Goal: Task Accomplishment & Management: Use online tool/utility

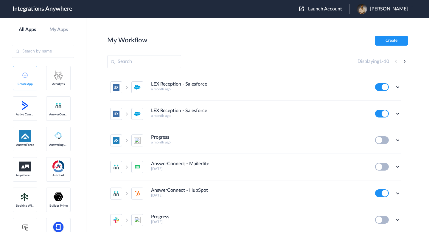
click at [315, 11] on span "Launch Account" at bounding box center [325, 9] width 34 height 5
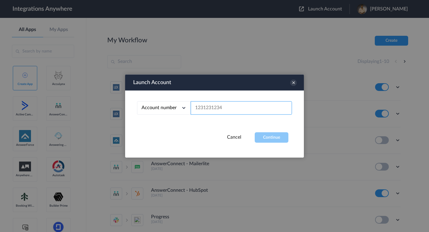
click at [253, 108] on input "text" at bounding box center [241, 107] width 101 height 13
paste input "2482750441"
type input "2482750441"
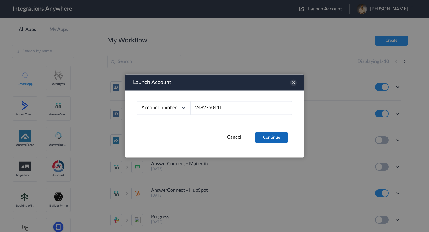
click at [263, 138] on button "Continue" at bounding box center [272, 137] width 34 height 10
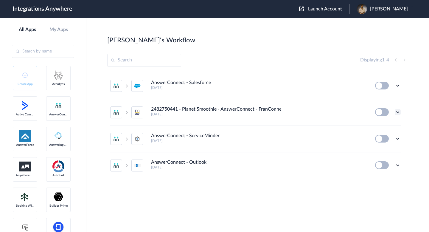
click at [397, 112] on icon at bounding box center [398, 112] width 6 height 6
click at [377, 127] on link "Edit" at bounding box center [374, 126] width 14 height 4
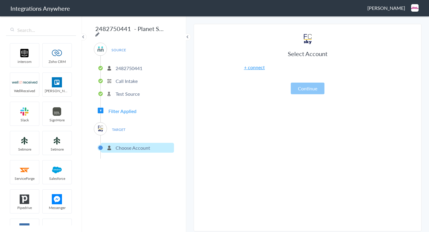
click at [100, 32] on icon at bounding box center [97, 34] width 4 height 5
type input "2482750441 - Planet Smoothie - AnswerConnect - FranConnect"
drag, startPoint x: 137, startPoint y: 30, endPoint x: 100, endPoint y: 30, distance: 37.0
click at [100, 30] on input "2482750441 - Planet Smoothie - AnswerConnect - FranConnect" at bounding box center [131, 28] width 74 height 11
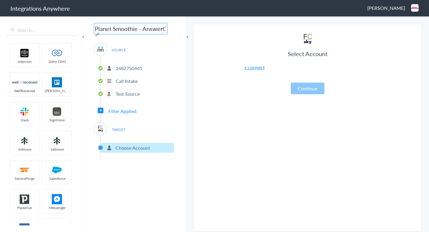
click at [117, 31] on input "2482750441 - Planet Smoothie - AnswerConnect - FranConnect" at bounding box center [131, 28] width 74 height 11
drag, startPoint x: 144, startPoint y: 29, endPoint x: 103, endPoint y: 32, distance: 40.7
click at [103, 32] on input "2482750441 - Planet Smoothie - AnswerConnect - FranConnect" at bounding box center [131, 28] width 74 height 11
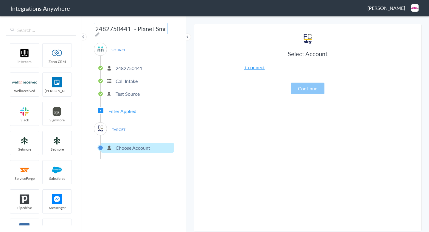
click at [257, 65] on link "+ connect" at bounding box center [254, 67] width 21 height 7
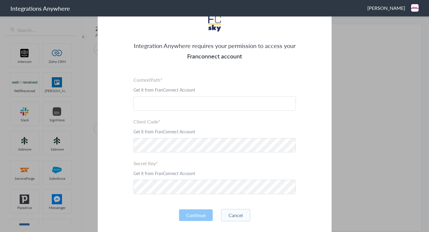
scroll to position [47, 0]
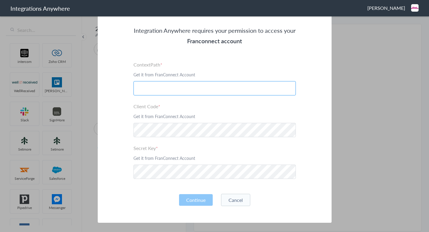
click at [163, 85] on input "text" at bounding box center [215, 88] width 163 height 14
paste input "Planet Smoothie"
click at [154, 89] on input "Planet Smoothie" at bounding box center [215, 88] width 163 height 14
click at [139, 88] on input "Planetsmoothie" at bounding box center [215, 88] width 163 height 14
paste input ".[DOMAIN_NAME]"
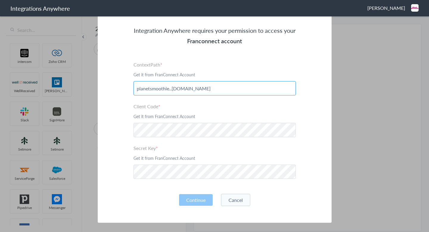
click at [172, 89] on input "planetsmoothie..[DOMAIN_NAME]" at bounding box center [215, 88] width 163 height 14
click at [200, 87] on input "[DOMAIN_NAME]" at bounding box center [215, 88] width 163 height 14
type input "[DOMAIN_NAME]"
click at [243, 205] on div "Integration Anywhere requires your permission to access your Franconnect accoun…" at bounding box center [215, 104] width 234 height 237
click at [242, 199] on button "Cancel" at bounding box center [235, 200] width 29 height 12
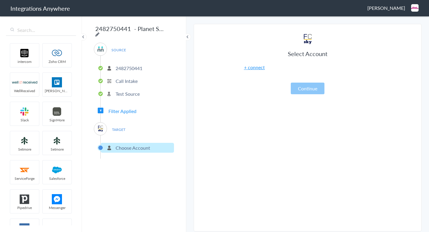
click at [100, 32] on icon at bounding box center [97, 34] width 4 height 5
type input "2482750441 - Planet Smoothie - AnswerConnect - FranConnect"
drag, startPoint x: 147, startPoint y: 65, endPoint x: 116, endPoint y: 65, distance: 31.3
click at [116, 65] on li "2482750441" at bounding box center [137, 68] width 73 height 10
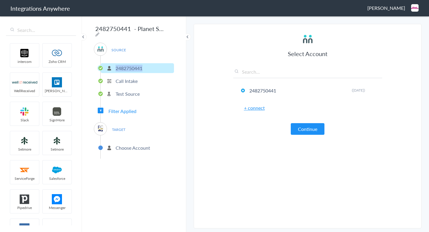
copy p "2482750441"
